Goal: Information Seeking & Learning: Find specific fact

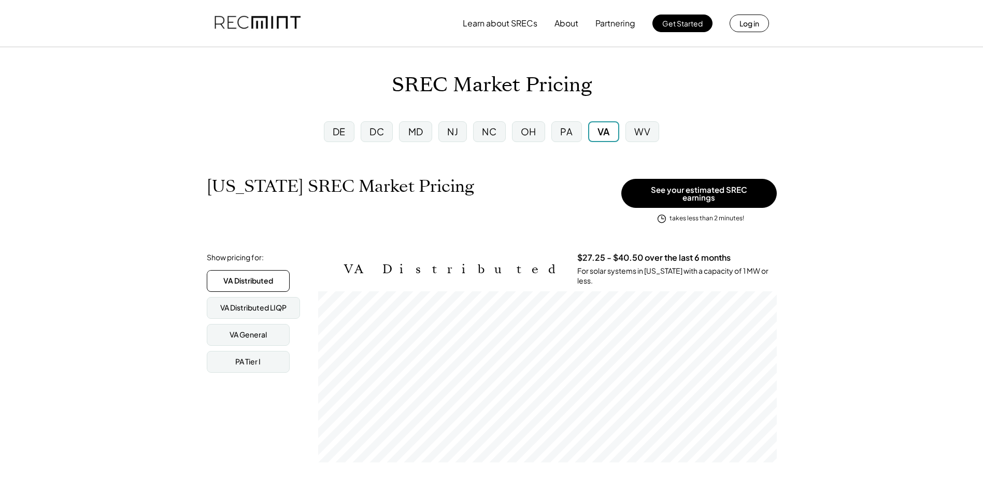
scroll to position [171, 459]
drag, startPoint x: 392, startPoint y: 79, endPoint x: 443, endPoint y: 85, distance: 51.2
click at [443, 85] on h1 "SREC Market Pricing" at bounding box center [492, 85] width 200 height 24
drag, startPoint x: 443, startPoint y: 85, endPoint x: 364, endPoint y: 99, distance: 80.5
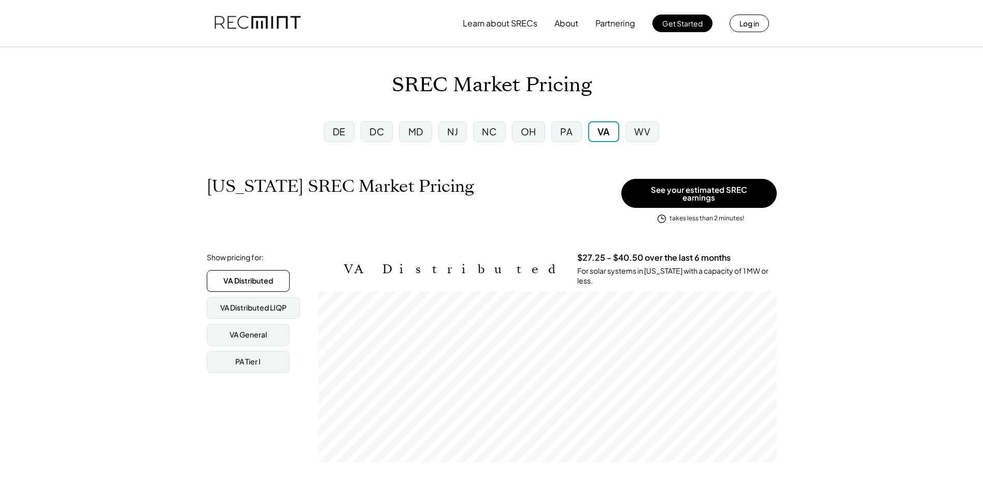
click at [483, 190] on div "[US_STATE] SREC Market Pricing View other state pricing" at bounding box center [411, 196] width 409 height 41
click at [367, 125] on div "DC" at bounding box center [377, 131] width 32 height 21
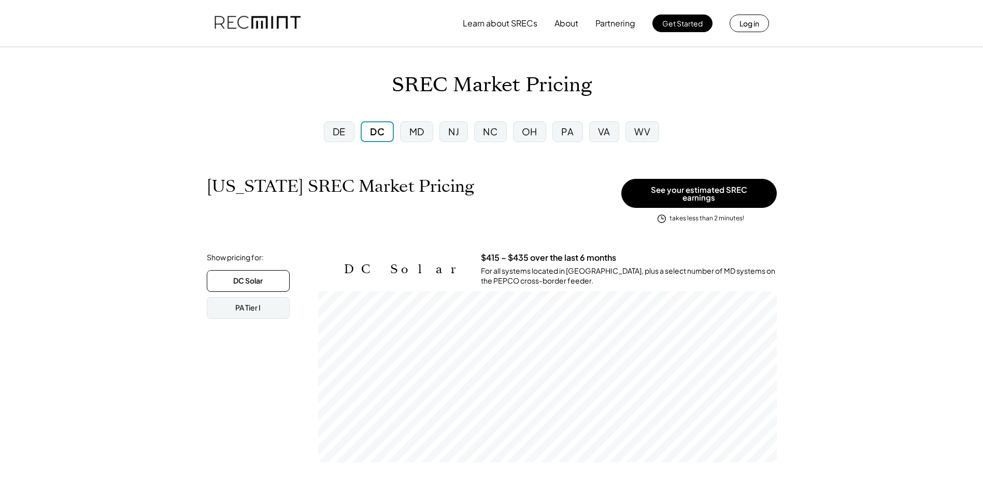
scroll to position [171, 459]
click at [602, 134] on div "VA" at bounding box center [604, 131] width 12 height 13
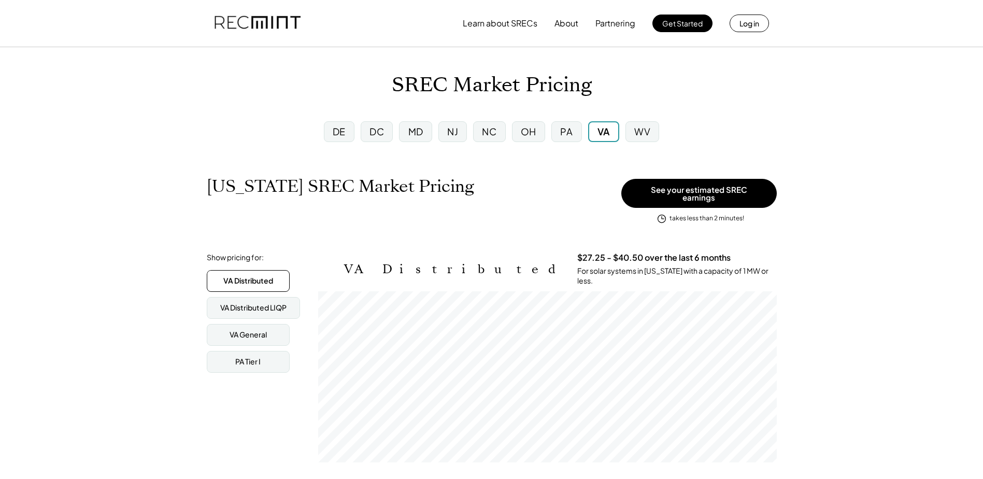
scroll to position [171, 459]
click at [380, 138] on div "DC" at bounding box center [376, 131] width 15 height 13
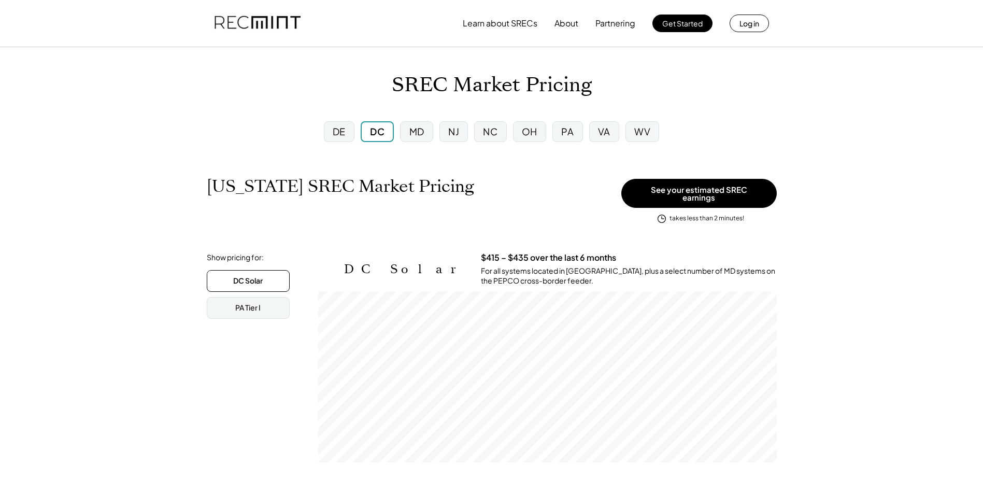
scroll to position [171, 459]
click at [596, 131] on div "VA" at bounding box center [604, 131] width 30 height 21
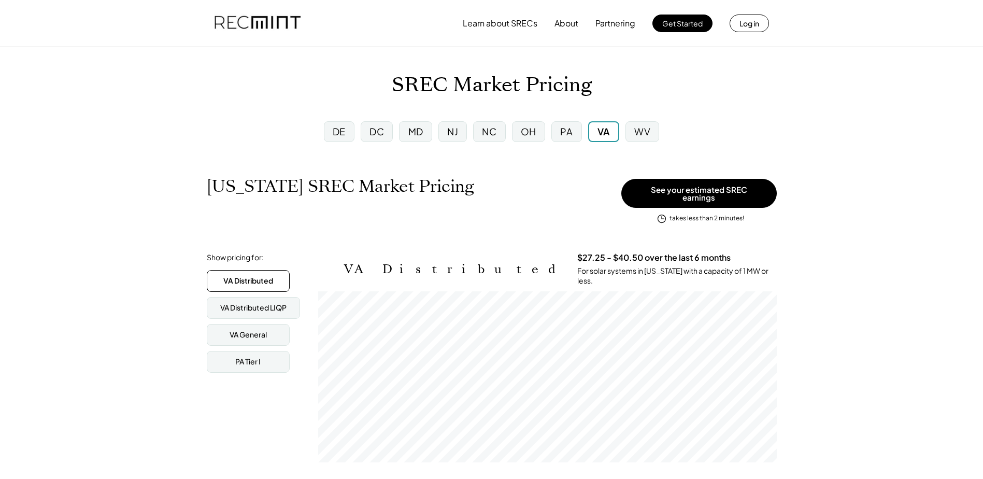
scroll to position [171, 459]
click at [376, 133] on div "DC" at bounding box center [376, 131] width 15 height 13
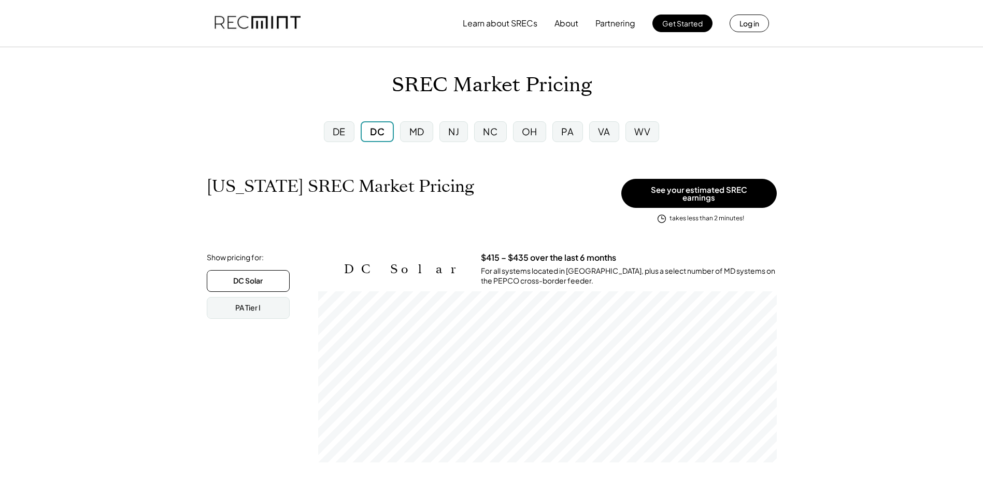
scroll to position [171, 459]
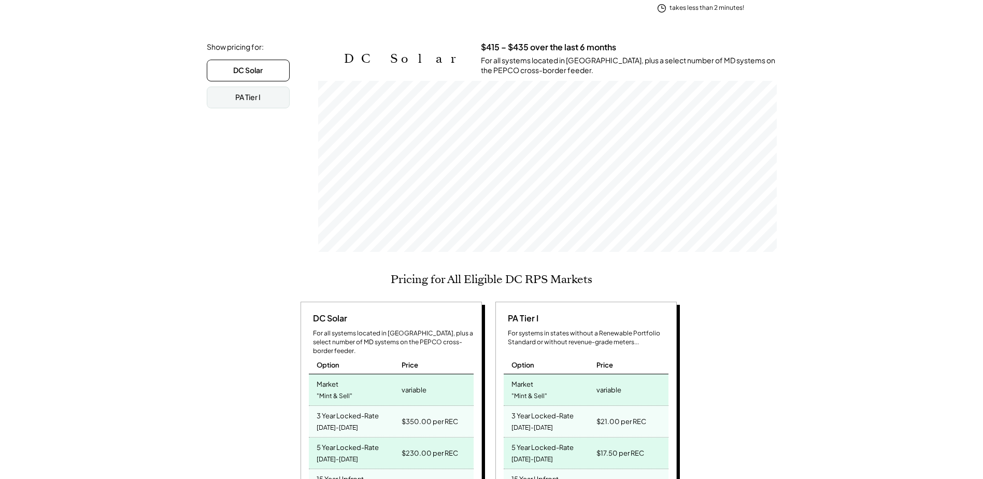
scroll to position [259, 0]
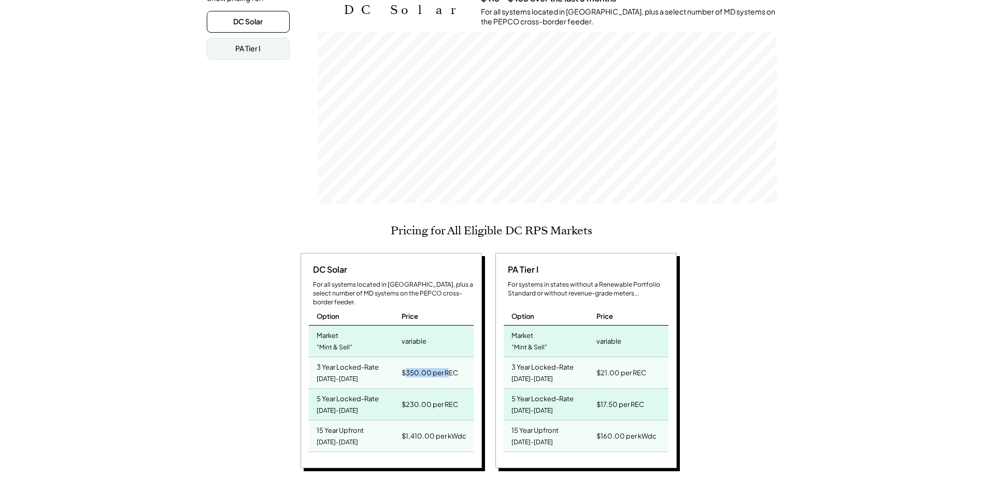
drag, startPoint x: 406, startPoint y: 355, endPoint x: 449, endPoint y: 358, distance: 43.1
click at [449, 365] on div "$350.00 per REC" at bounding box center [430, 372] width 56 height 15
click at [279, 361] on div "DC Solar For all systems located in [GEOGRAPHIC_DATA], plus a select number of …" at bounding box center [490, 362] width 593 height 219
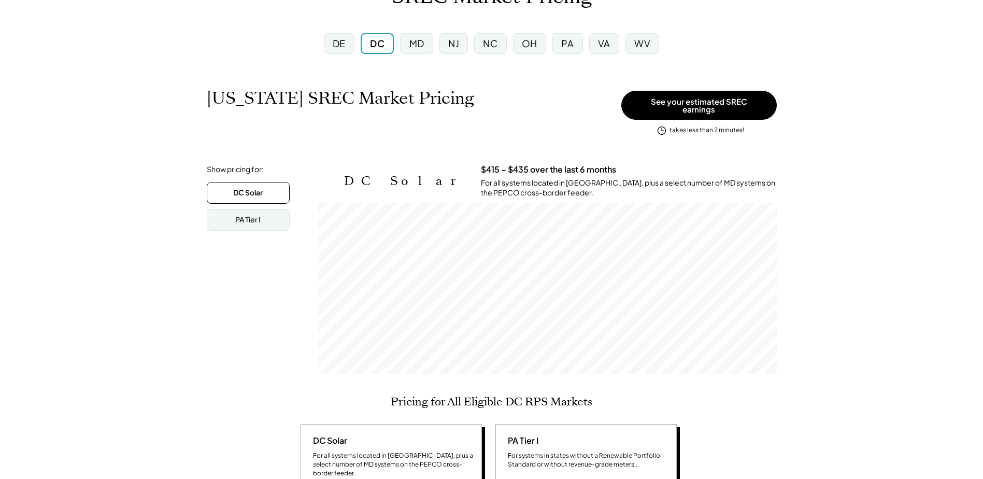
scroll to position [0, 0]
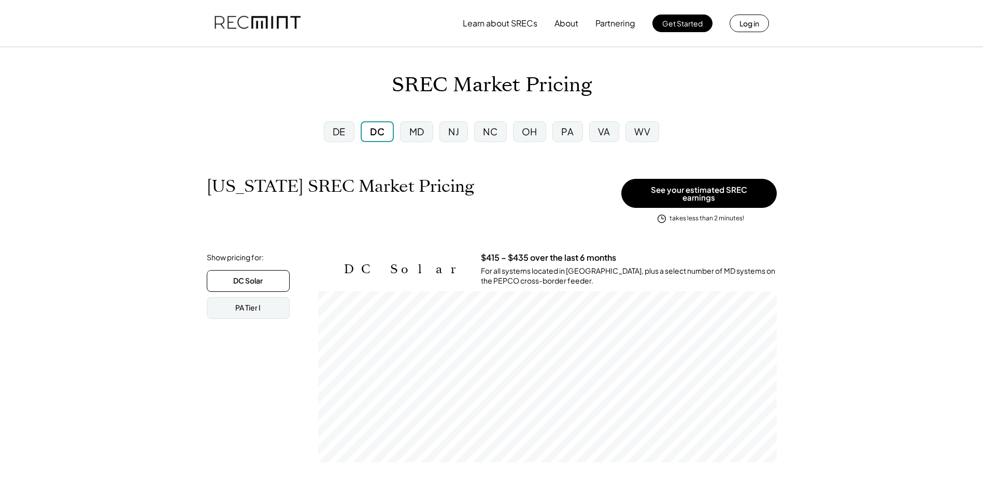
click at [599, 129] on div "VA" at bounding box center [604, 131] width 12 height 13
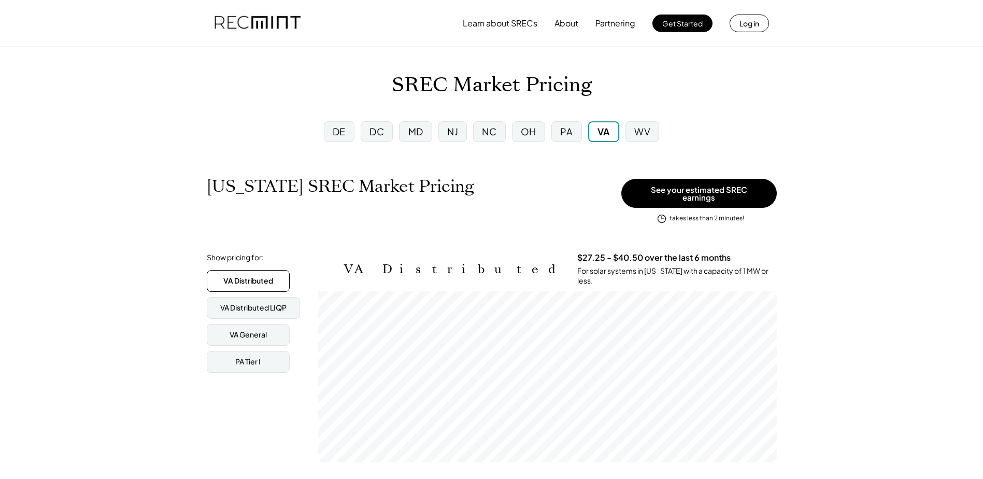
scroll to position [171, 459]
